Goal: Task Accomplishment & Management: Use online tool/utility

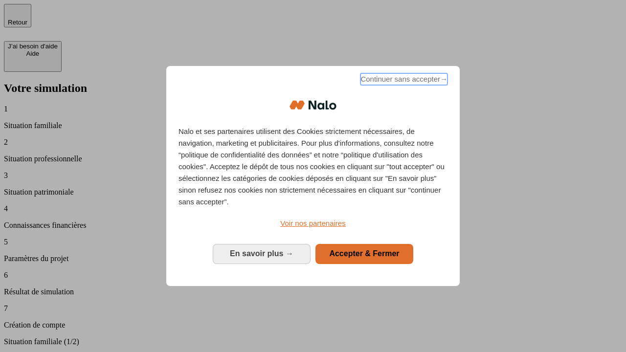
click at [403, 81] on span "Continuer sans accepter →" at bounding box center [404, 79] width 87 height 12
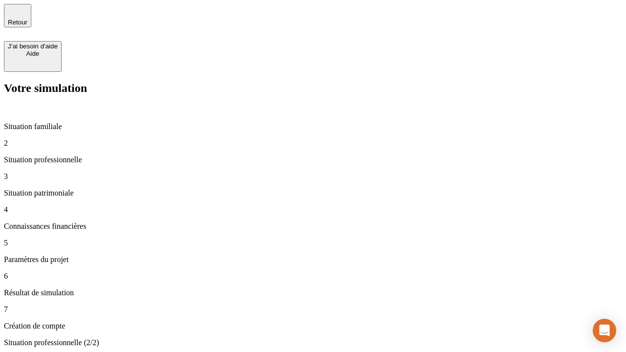
type input "30 000"
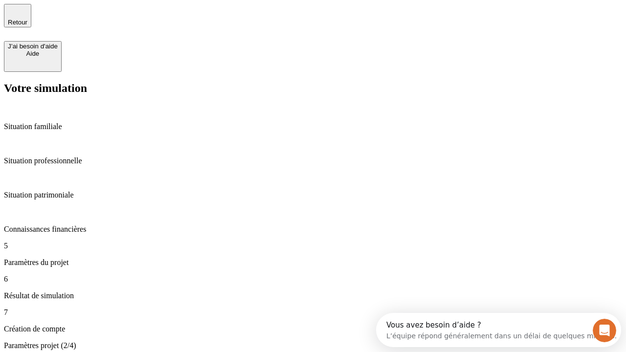
type input "25"
type input "64"
type input "1 000"
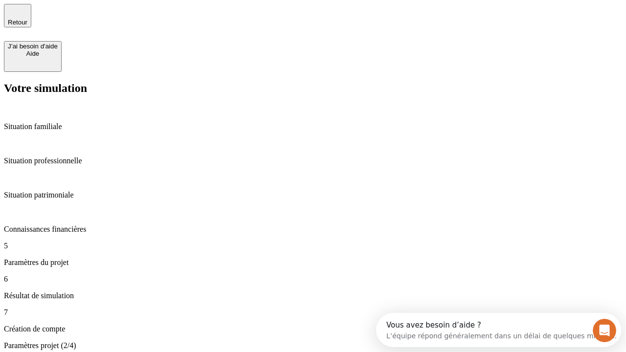
type input "640"
